Goal: Task Accomplishment & Management: Manage account settings

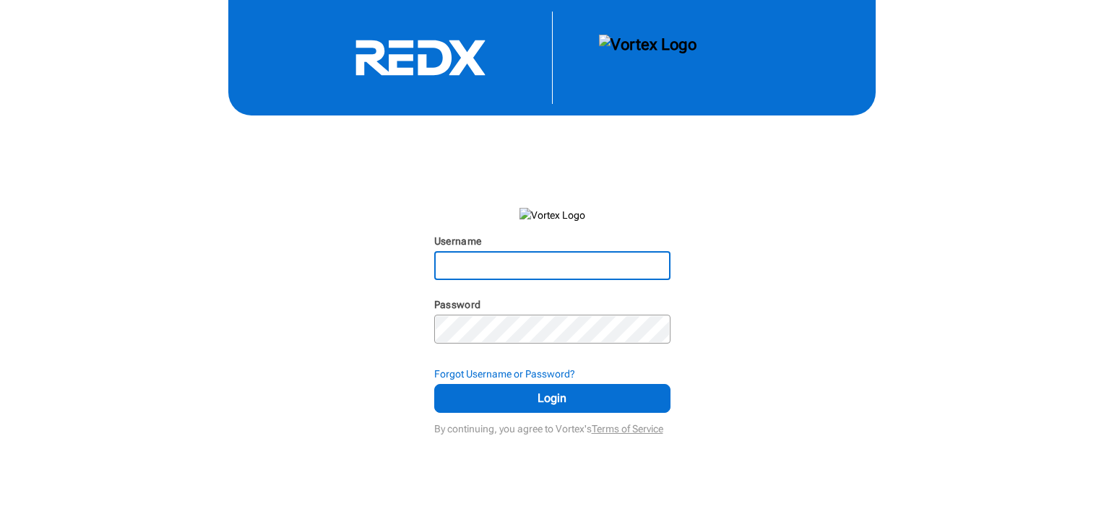
click at [597, 263] on input "Username" at bounding box center [551, 266] width 233 height 26
type input "[PERSON_NAME][EMAIL_ADDRESS][PERSON_NAME][DOMAIN_NAME]"
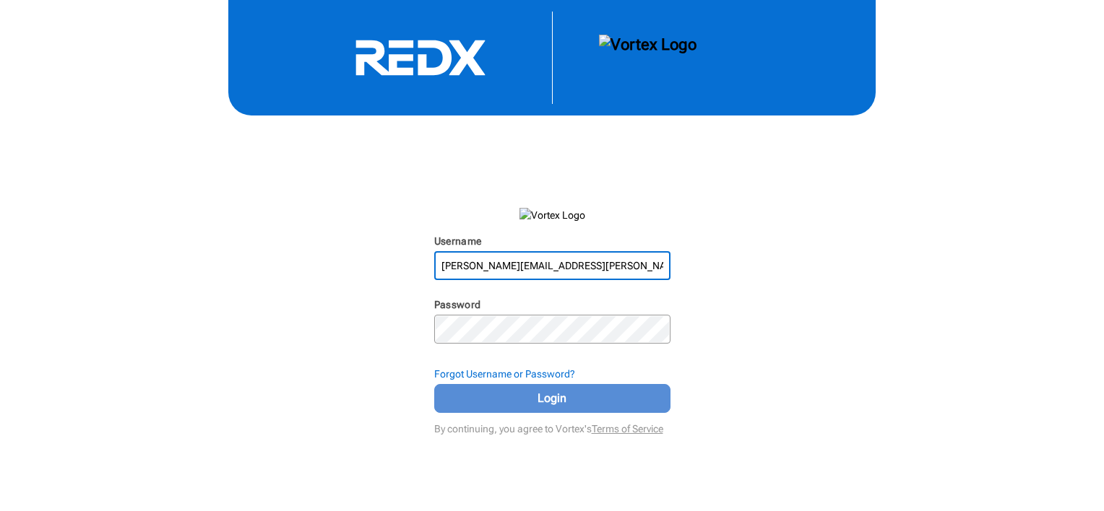
click at [548, 391] on span "Login" at bounding box center [552, 398] width 200 height 17
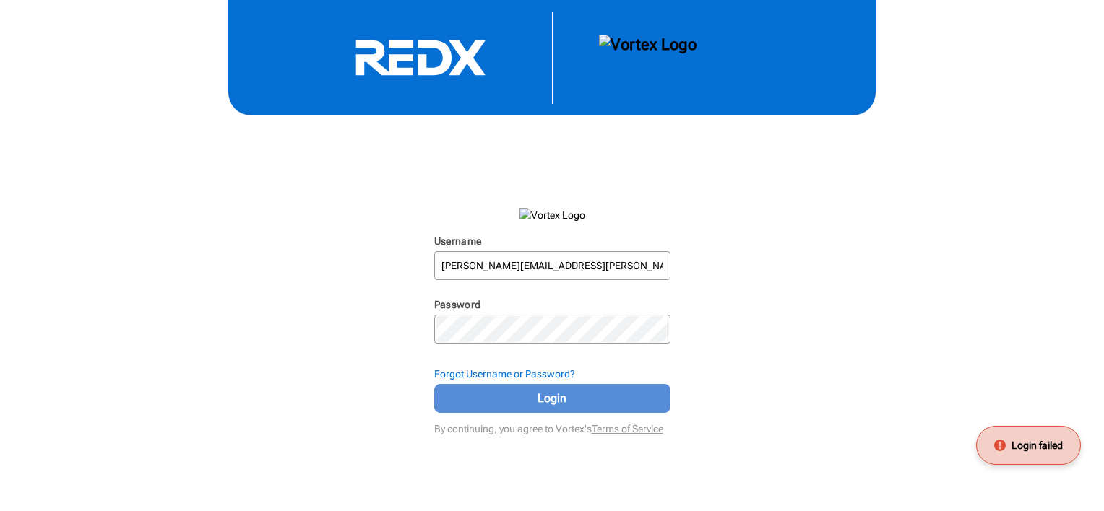
click at [549, 395] on span "Login" at bounding box center [552, 398] width 200 height 17
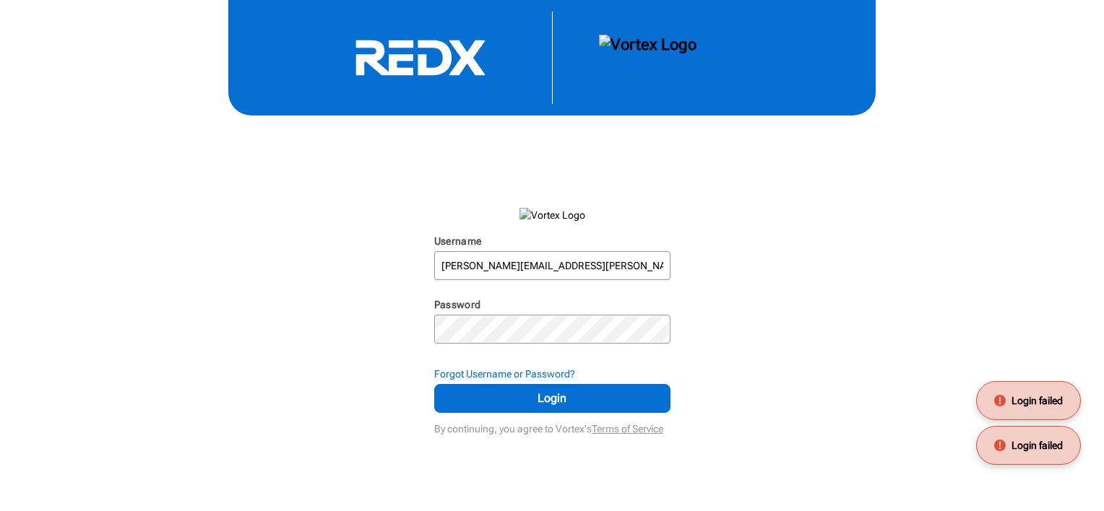
click at [550, 308] on div "Password" at bounding box center [552, 306] width 236 height 17
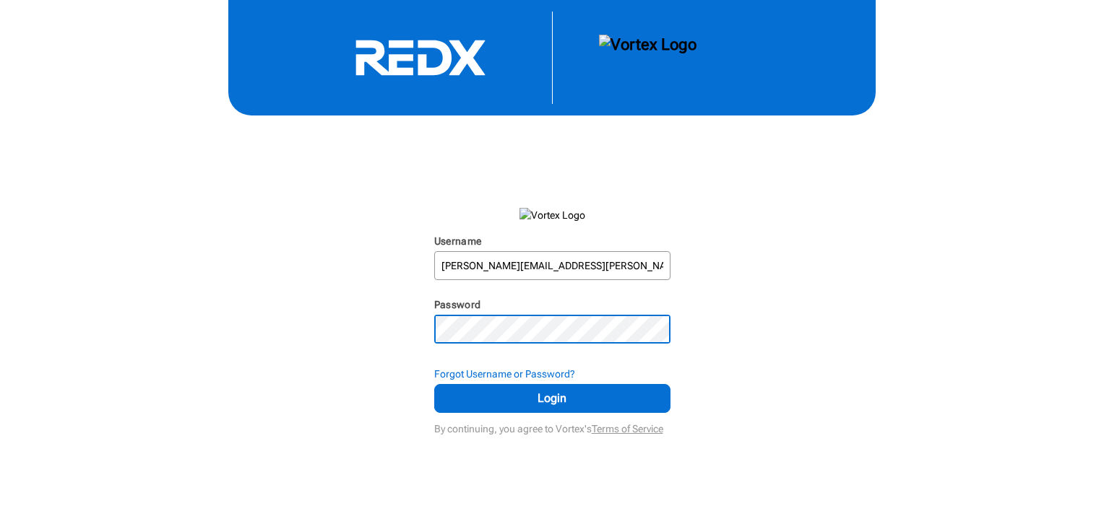
click at [737, 203] on div "Username [PERSON_NAME][EMAIL_ADDRESS][PERSON_NAME][DOMAIN_NAME] N/A Password N/…" at bounding box center [552, 219] width 1104 height 439
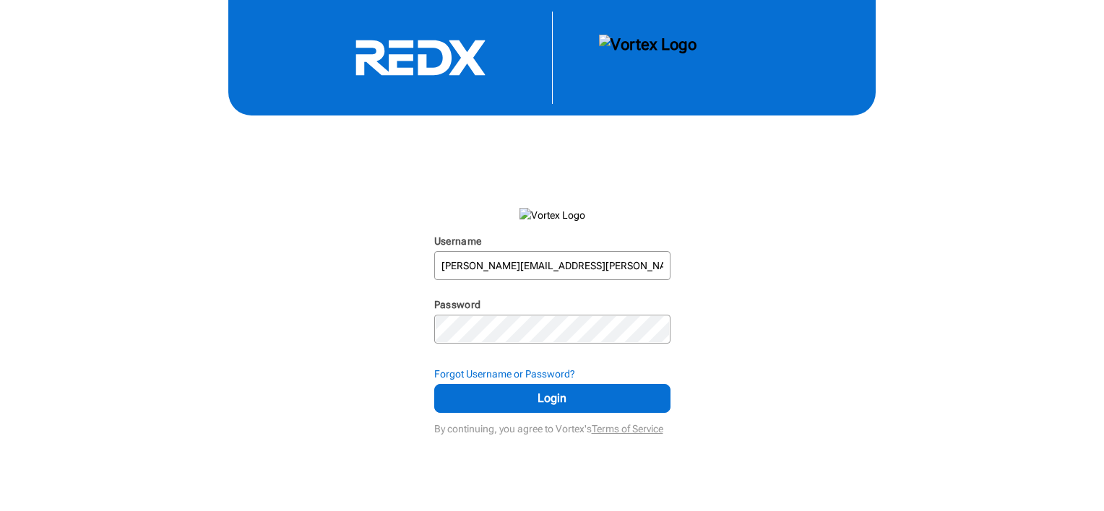
click at [826, 357] on div "Username [PERSON_NAME][EMAIL_ADDRESS][PERSON_NAME][DOMAIN_NAME] N/A Password N/…" at bounding box center [552, 219] width 1104 height 439
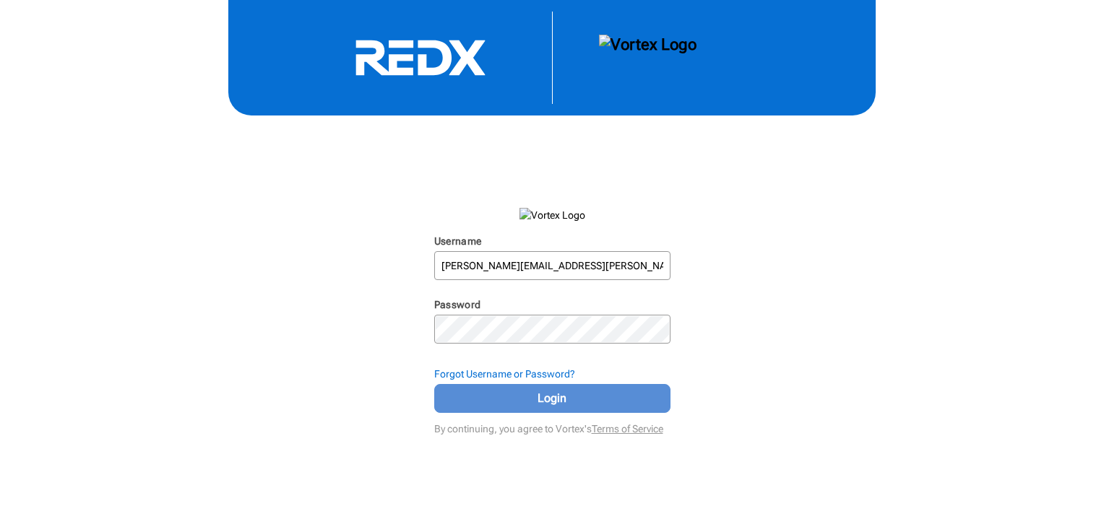
click at [583, 399] on span "Login" at bounding box center [552, 398] width 200 height 17
